Goal: Complete application form

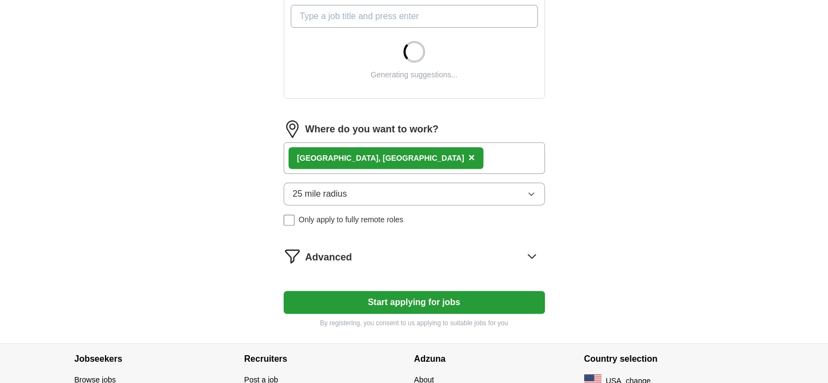
scroll to position [407, 0]
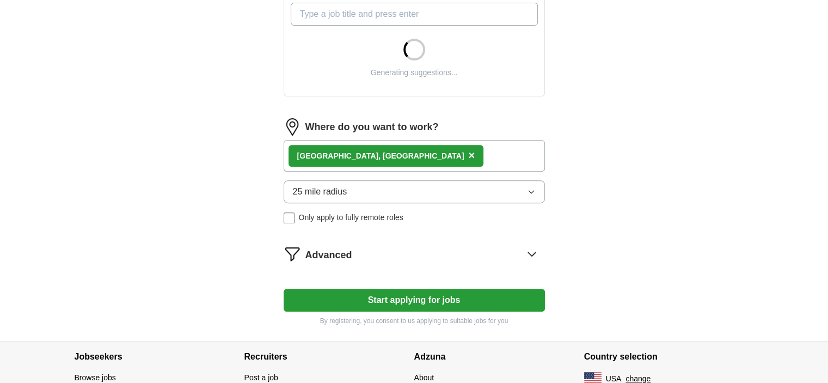
click at [439, 182] on button "25 mile radius" at bounding box center [414, 191] width 261 height 23
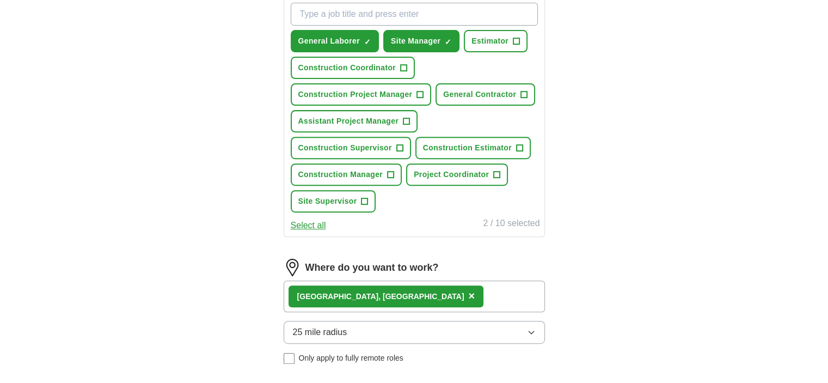
click at [600, 208] on div "ApplyIQ Let ApplyIQ do the hard work of searching and applying for jobs. Just t…" at bounding box center [414, 53] width 697 height 855
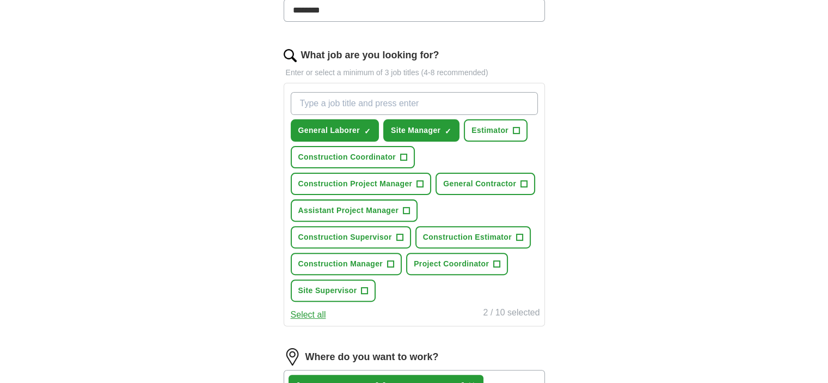
scroll to position [316, 0]
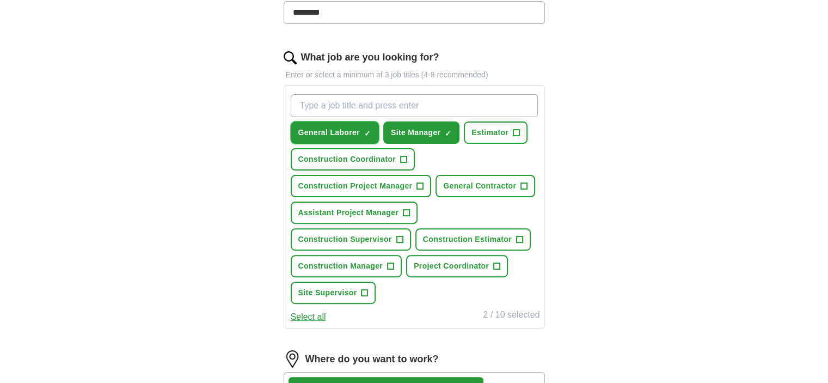
click at [329, 139] on button "General Laborer ✓ ×" at bounding box center [335, 132] width 88 height 22
click at [504, 136] on span "Estimator" at bounding box center [489, 132] width 37 height 11
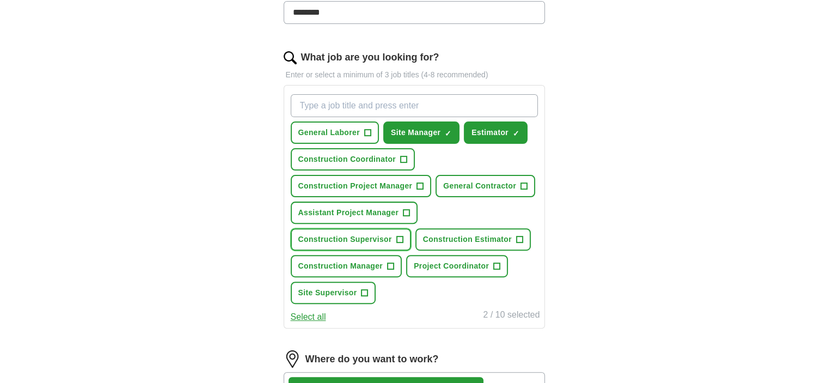
click at [350, 235] on span "Construction Supervisor" at bounding box center [345, 238] width 94 height 11
click at [435, 235] on span "Construction Estimator" at bounding box center [467, 238] width 89 height 11
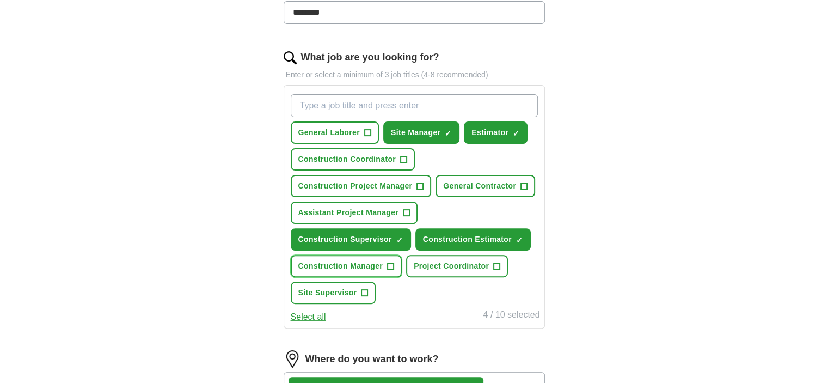
click at [354, 263] on span "Construction Manager" at bounding box center [340, 265] width 85 height 11
click at [337, 295] on button "Site Supervisor +" at bounding box center [333, 292] width 85 height 22
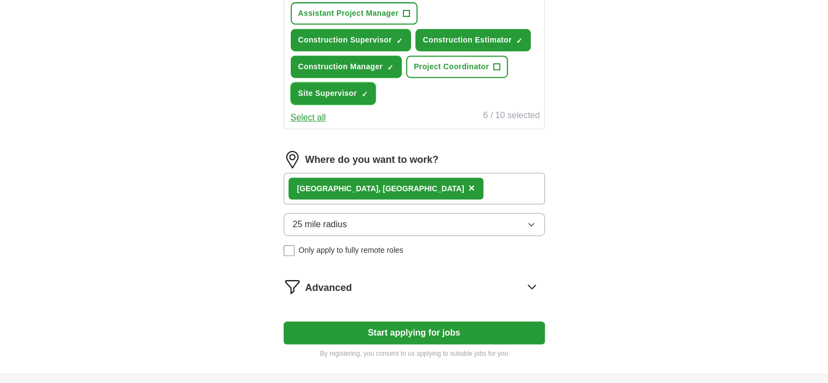
scroll to position [515, 0]
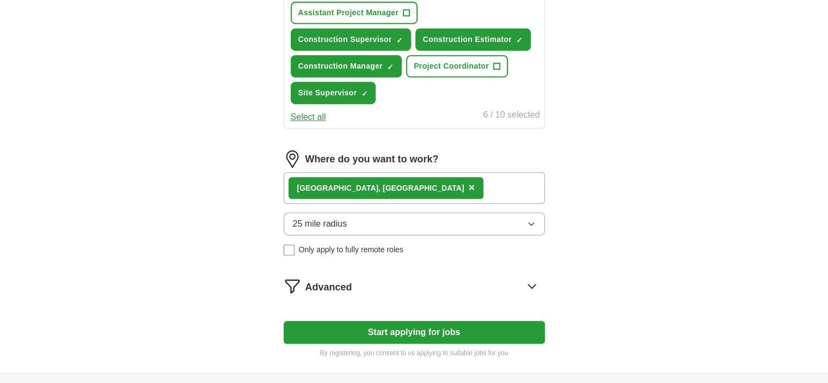
click at [415, 324] on button "Start applying for jobs" at bounding box center [414, 332] width 261 height 23
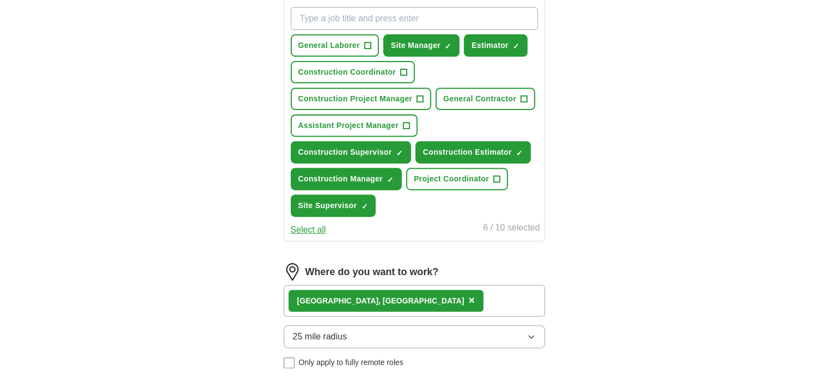
select select "**"
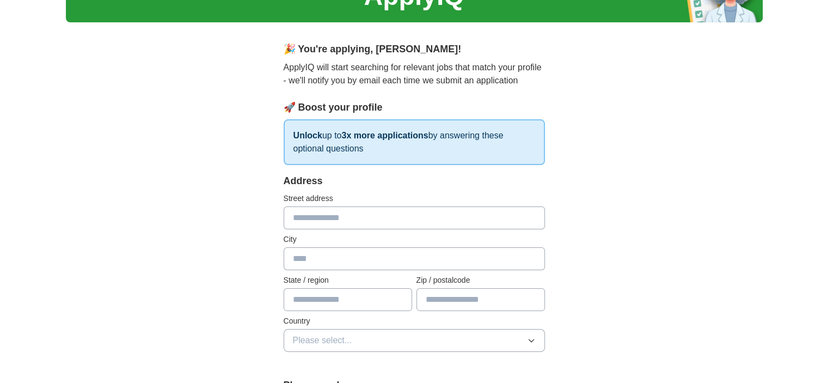
scroll to position [67, 0]
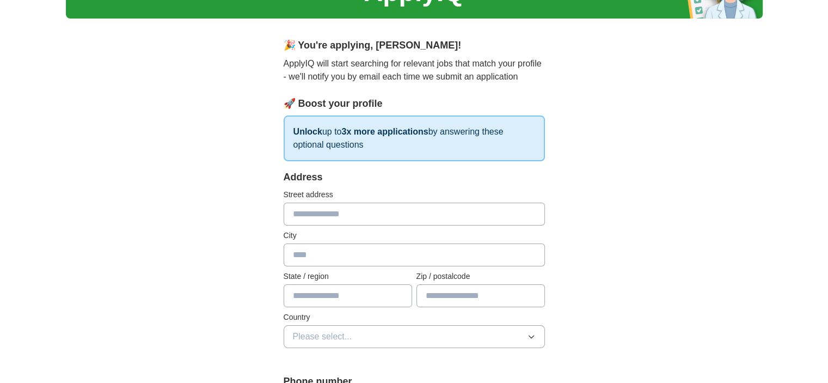
click at [436, 218] on input "text" at bounding box center [414, 213] width 261 height 23
type input "**********"
type input "*******"
type input "********"
type input "*****"
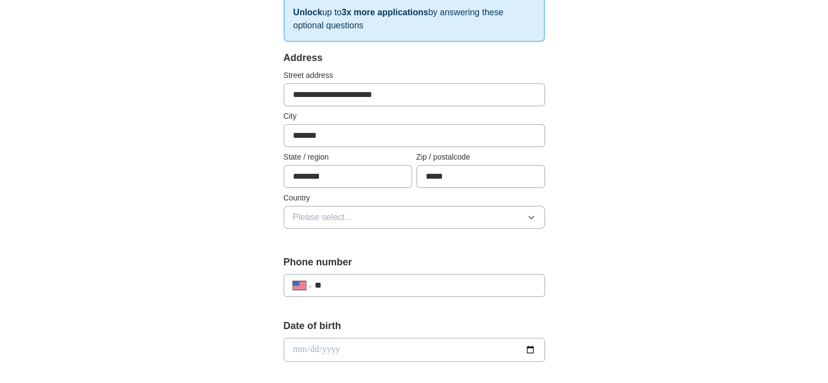
scroll to position [187, 0]
click at [486, 211] on button "Please select..." at bounding box center [414, 216] width 261 height 23
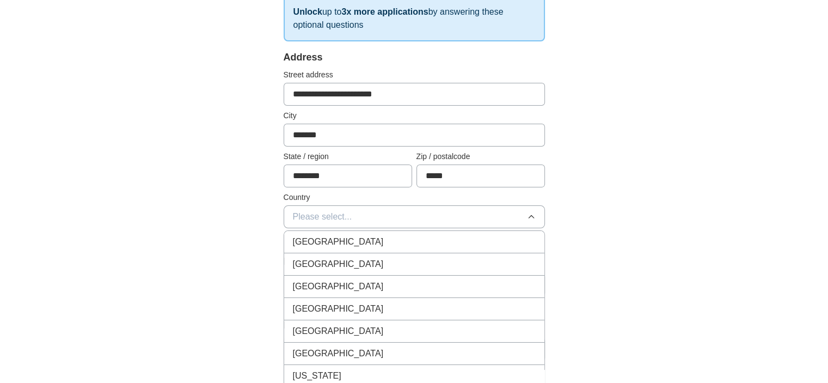
click at [396, 263] on div "[GEOGRAPHIC_DATA]" at bounding box center [414, 263] width 243 height 13
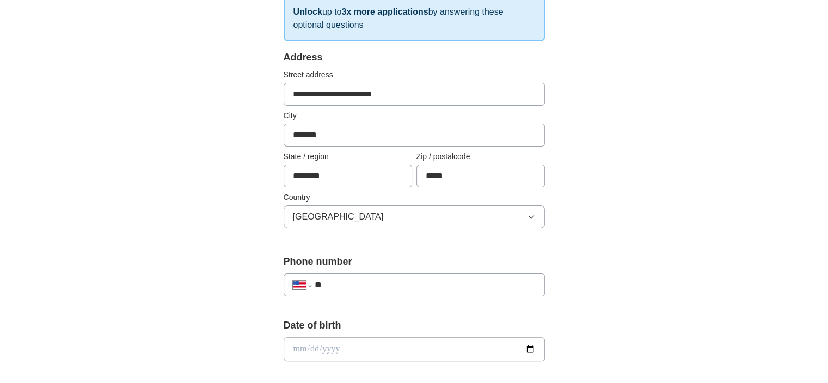
click at [402, 286] on input "**" at bounding box center [424, 284] width 221 height 13
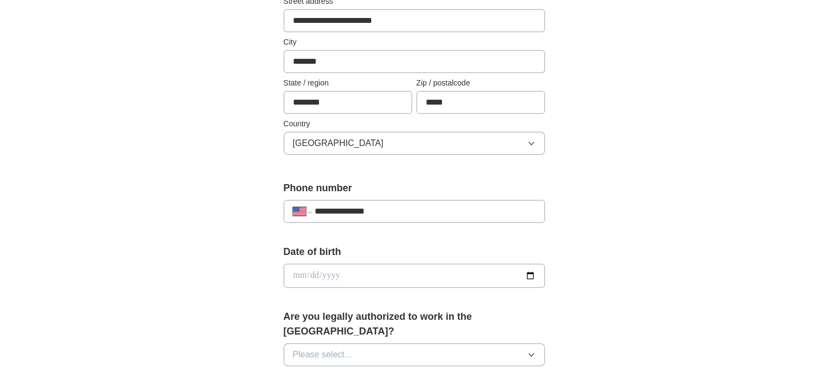
scroll to position [261, 0]
type input "**********"
click at [529, 270] on input "date" at bounding box center [414, 275] width 261 height 24
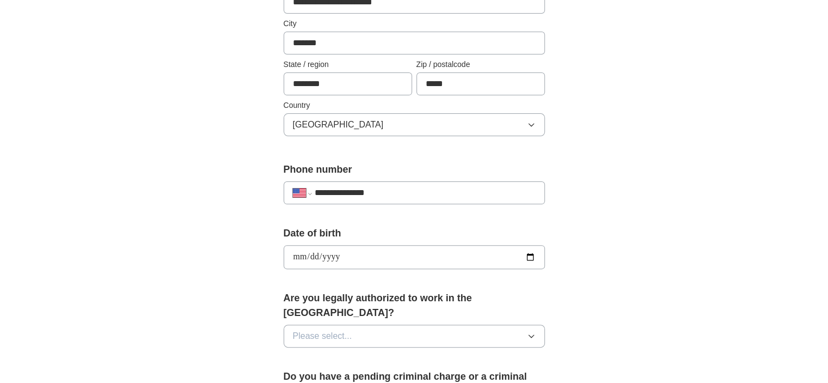
click at [527, 252] on input "**********" at bounding box center [414, 257] width 261 height 24
type input "**********"
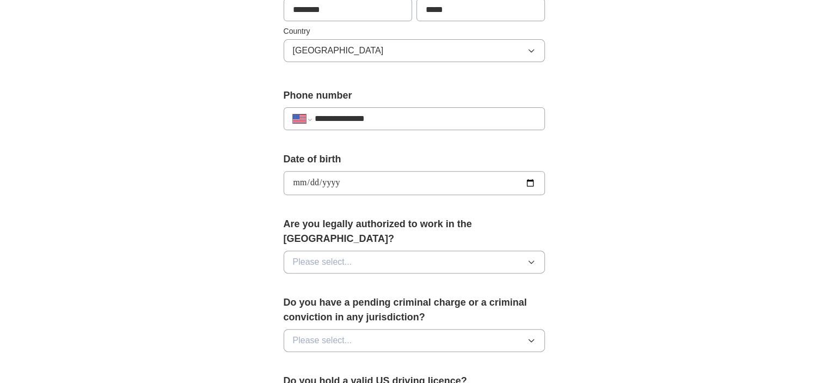
scroll to position [354, 0]
click at [499, 249] on button "Please select..." at bounding box center [414, 260] width 261 height 23
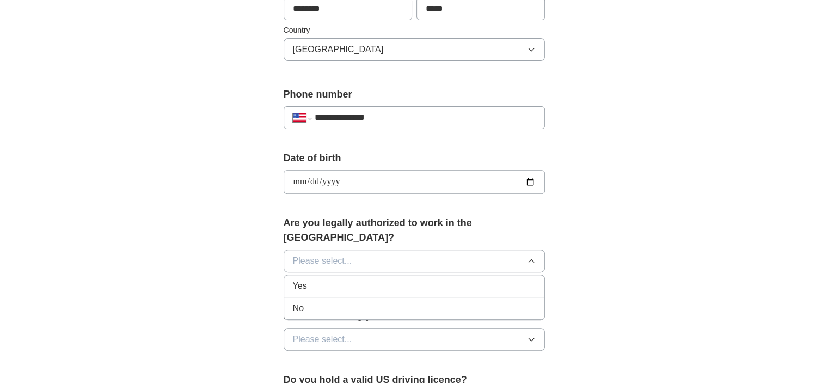
click at [355, 279] on div "Yes" at bounding box center [414, 285] width 243 height 13
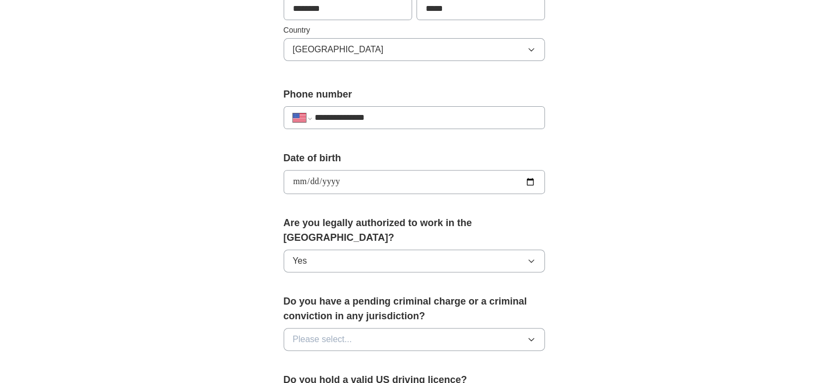
scroll to position [383, 0]
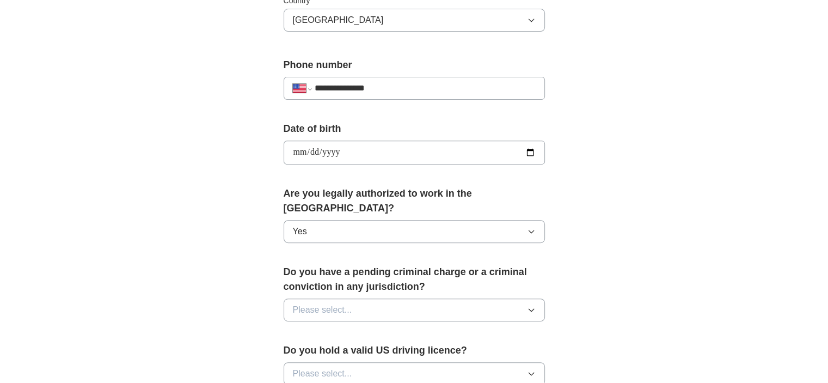
click at [381, 298] on button "Please select..." at bounding box center [414, 309] width 261 height 23
click at [312, 350] on div "No" at bounding box center [414, 356] width 243 height 13
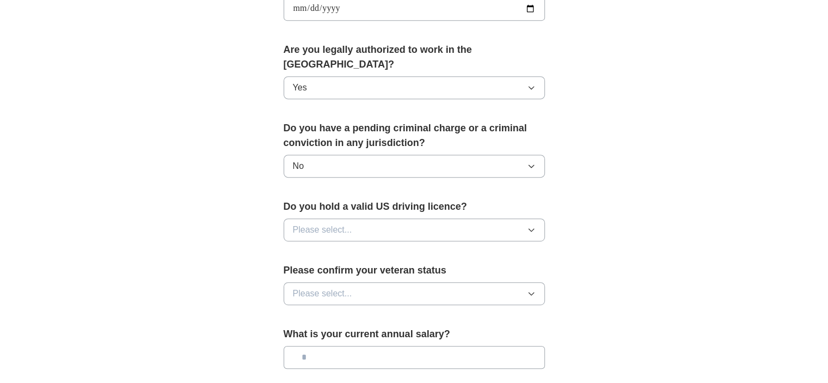
scroll to position [528, 0]
click at [319, 222] on span "Please select..." at bounding box center [322, 228] width 59 height 13
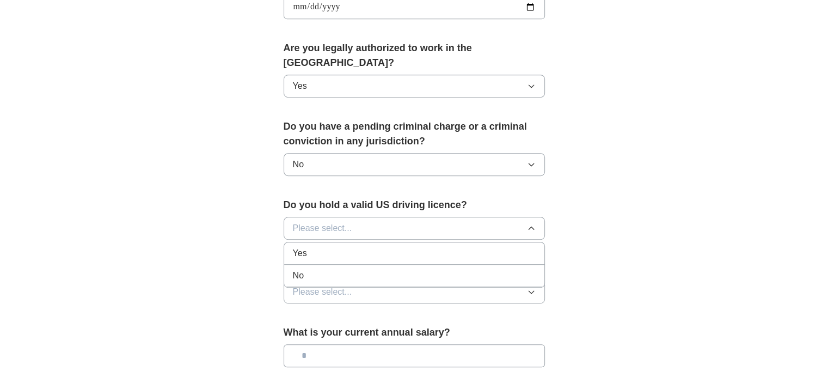
click at [317, 247] on div "Yes" at bounding box center [414, 253] width 243 height 13
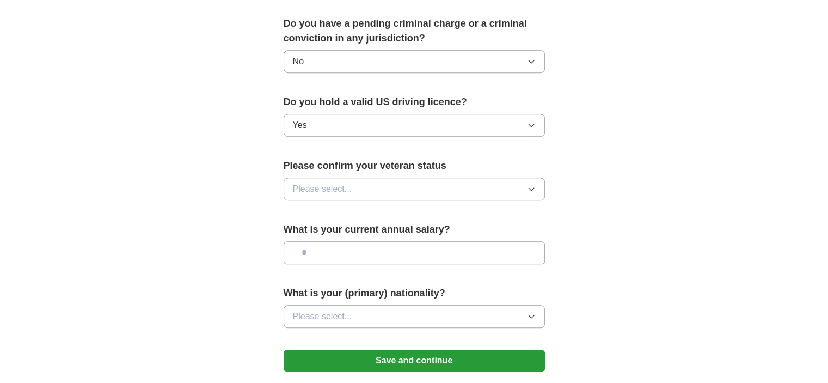
scroll to position [636, 0]
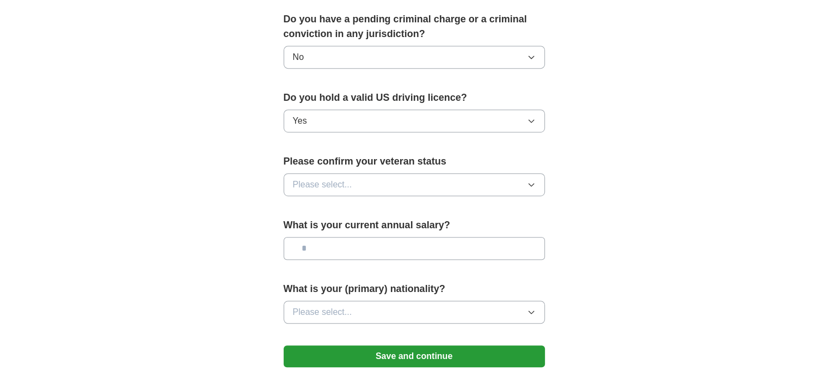
click at [309, 178] on span "Please select..." at bounding box center [322, 184] width 59 height 13
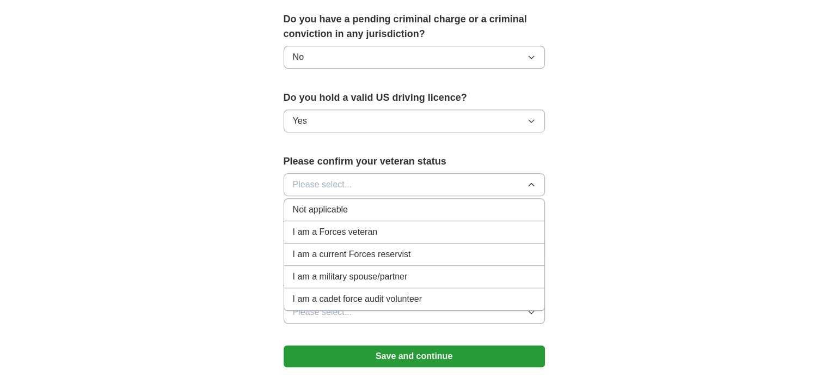
click at [344, 203] on span "Not applicable" at bounding box center [320, 209] width 55 height 13
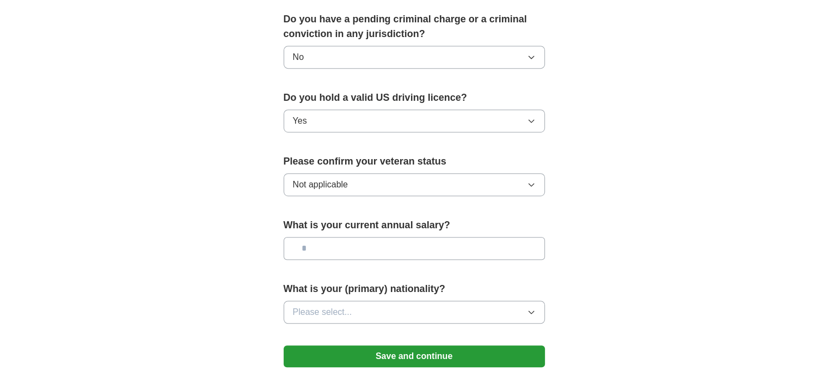
click at [377, 237] on input "text" at bounding box center [414, 248] width 261 height 23
type input "*******"
click at [383, 300] on button "Please select..." at bounding box center [414, 311] width 261 height 23
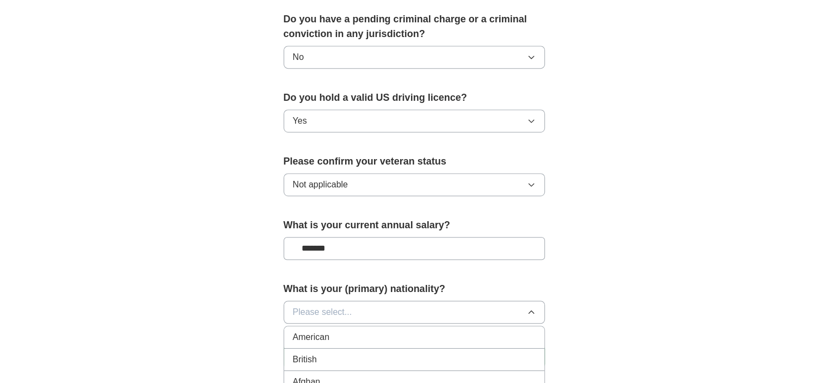
click at [358, 300] on button "Please select..." at bounding box center [414, 311] width 261 height 23
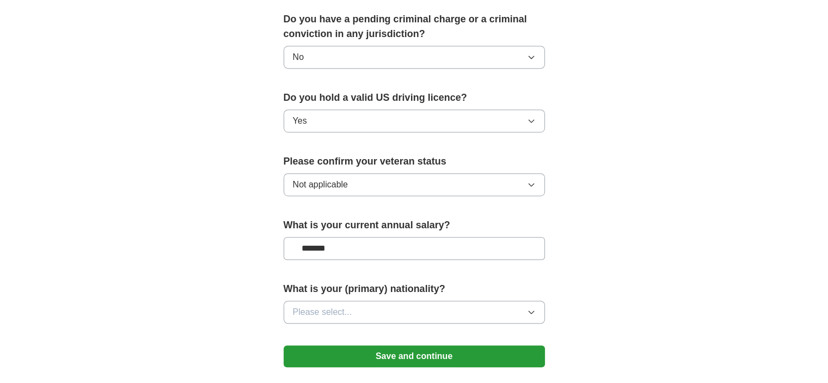
click at [358, 300] on button "Please select..." at bounding box center [414, 311] width 261 height 23
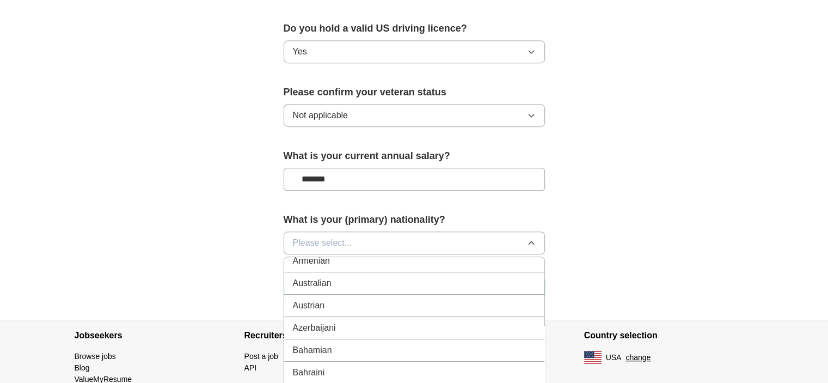
scroll to position [0, 0]
click at [358, 231] on button "Please select..." at bounding box center [414, 242] width 261 height 23
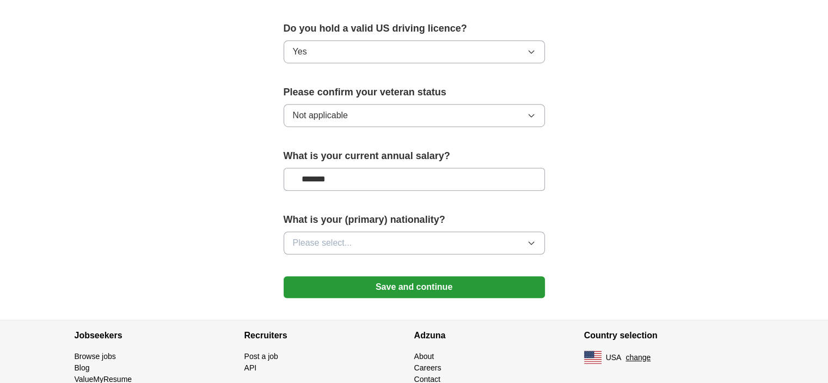
click at [358, 231] on button "Please select..." at bounding box center [414, 242] width 261 height 23
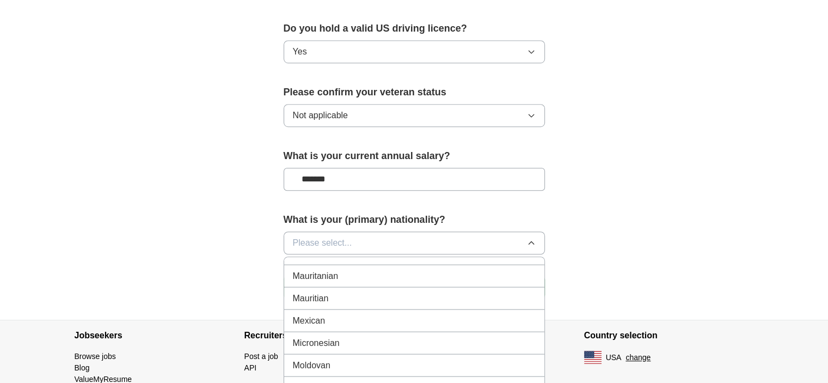
scroll to position [2485, 0]
click at [357, 320] on div "Mexican" at bounding box center [414, 326] width 243 height 13
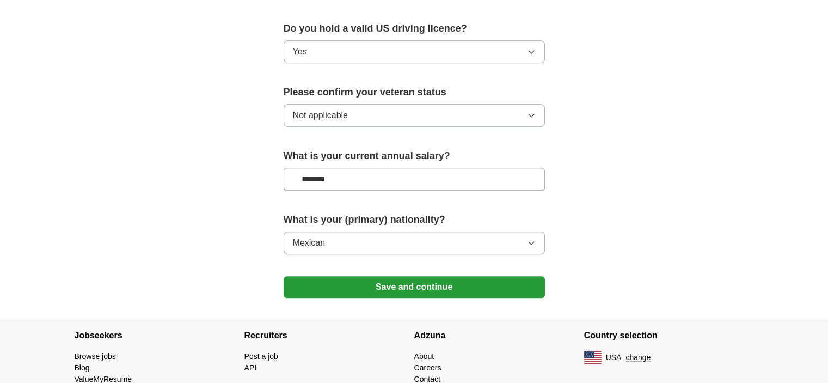
click at [438, 276] on button "Save and continue" at bounding box center [414, 287] width 261 height 22
